Goal: Task Accomplishment & Management: Manage account settings

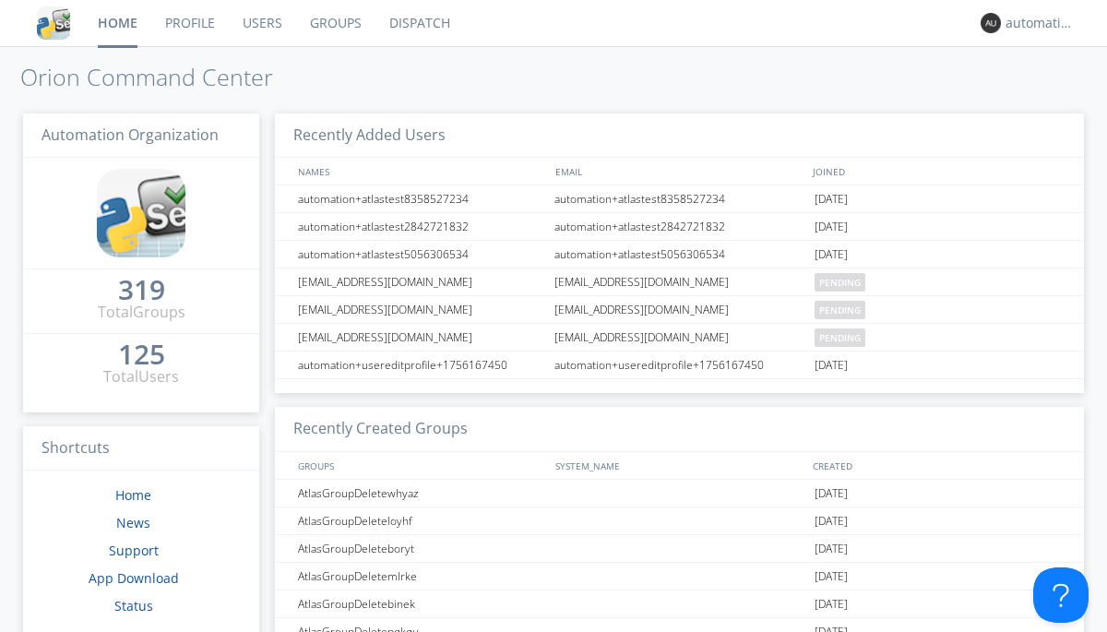
click at [418, 23] on link "Dispatch" at bounding box center [419, 23] width 89 height 46
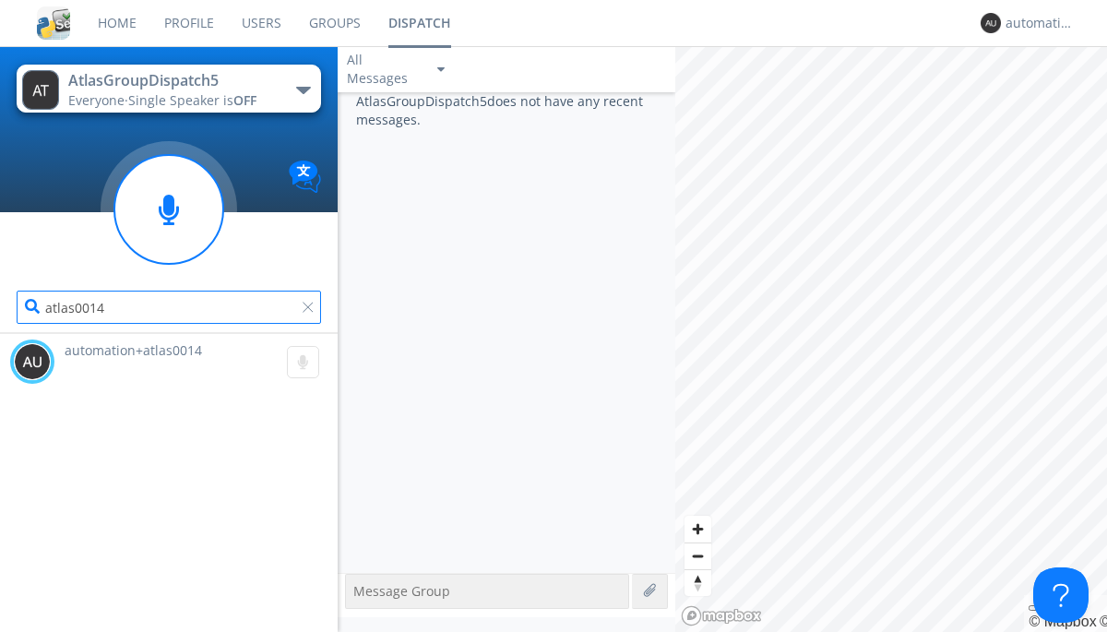
type input "atlas0014"
click at [1035, 23] on div "automation+atlas0015" at bounding box center [1040, 23] width 69 height 18
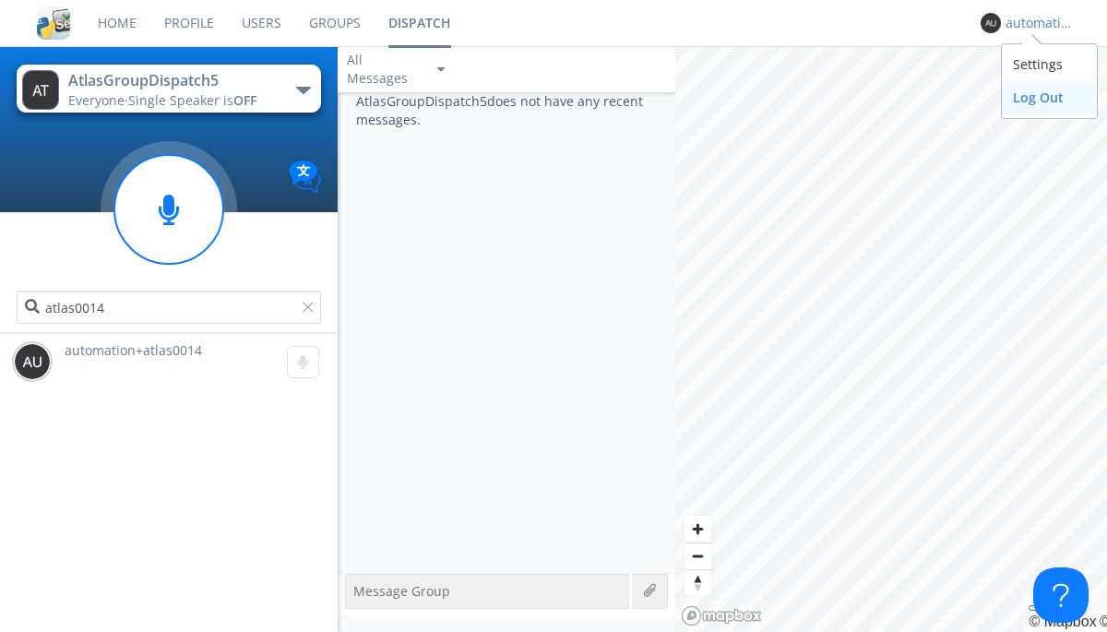
click at [1049, 97] on div "Log Out" at bounding box center [1049, 97] width 95 height 33
